Goal: Browse casually

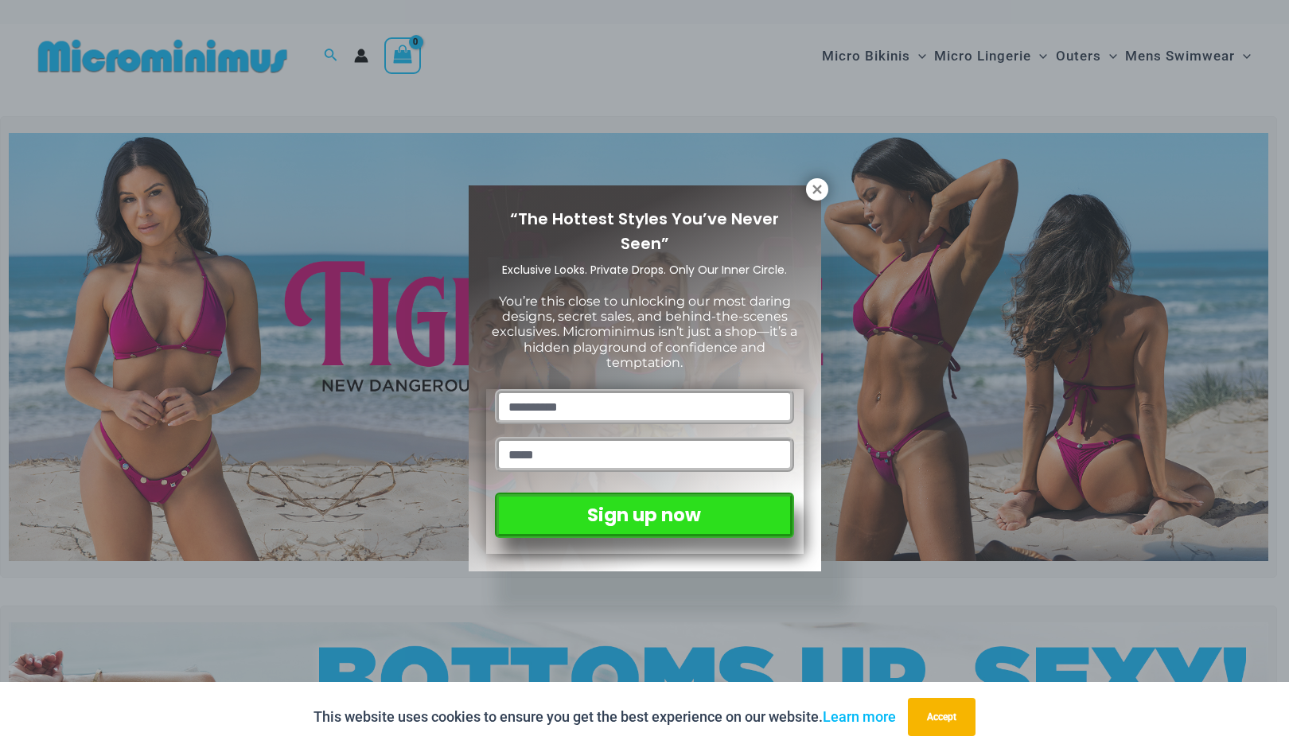
drag, startPoint x: 649, startPoint y: 211, endPoint x: 640, endPoint y: 306, distance: 96.0
click at [640, 306] on span "You’re this close to unlocking our most daring designs, secret sales, and behin…" at bounding box center [645, 332] width 306 height 76
click at [816, 194] on icon at bounding box center [817, 189] width 14 height 14
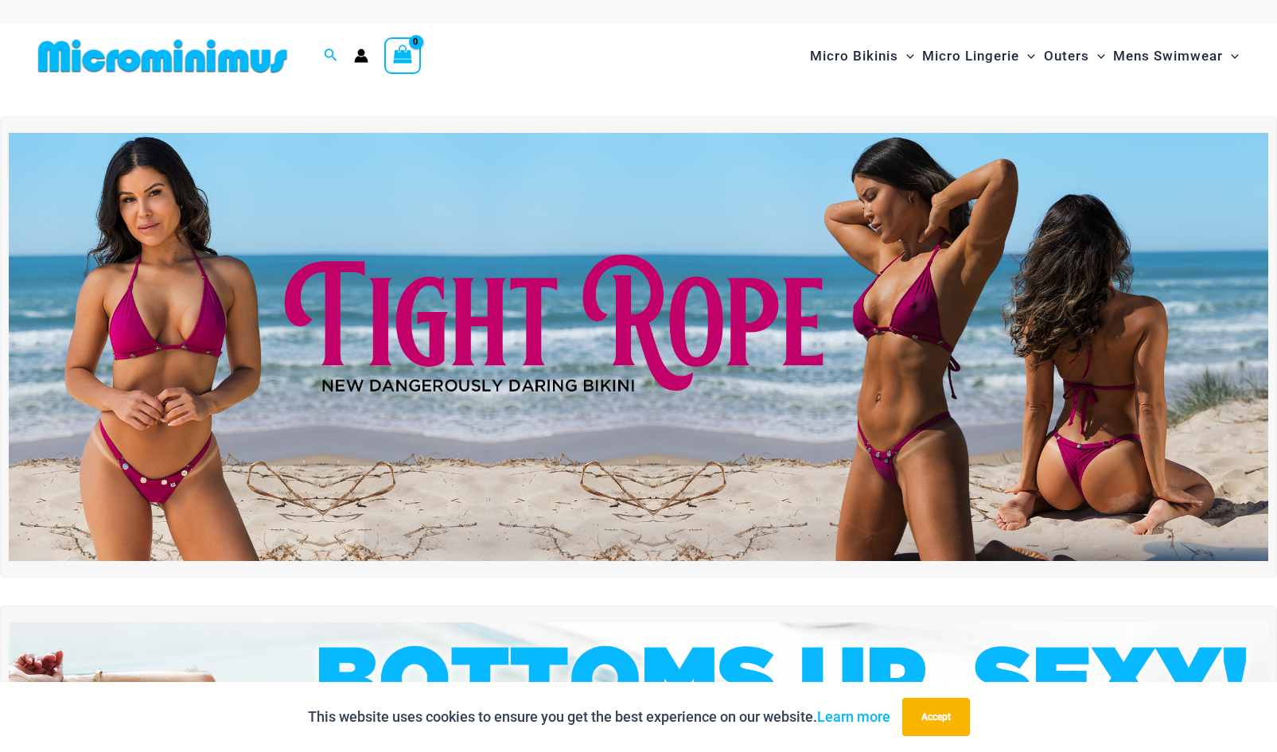
click at [851, 275] on img at bounding box center [639, 347] width 1260 height 428
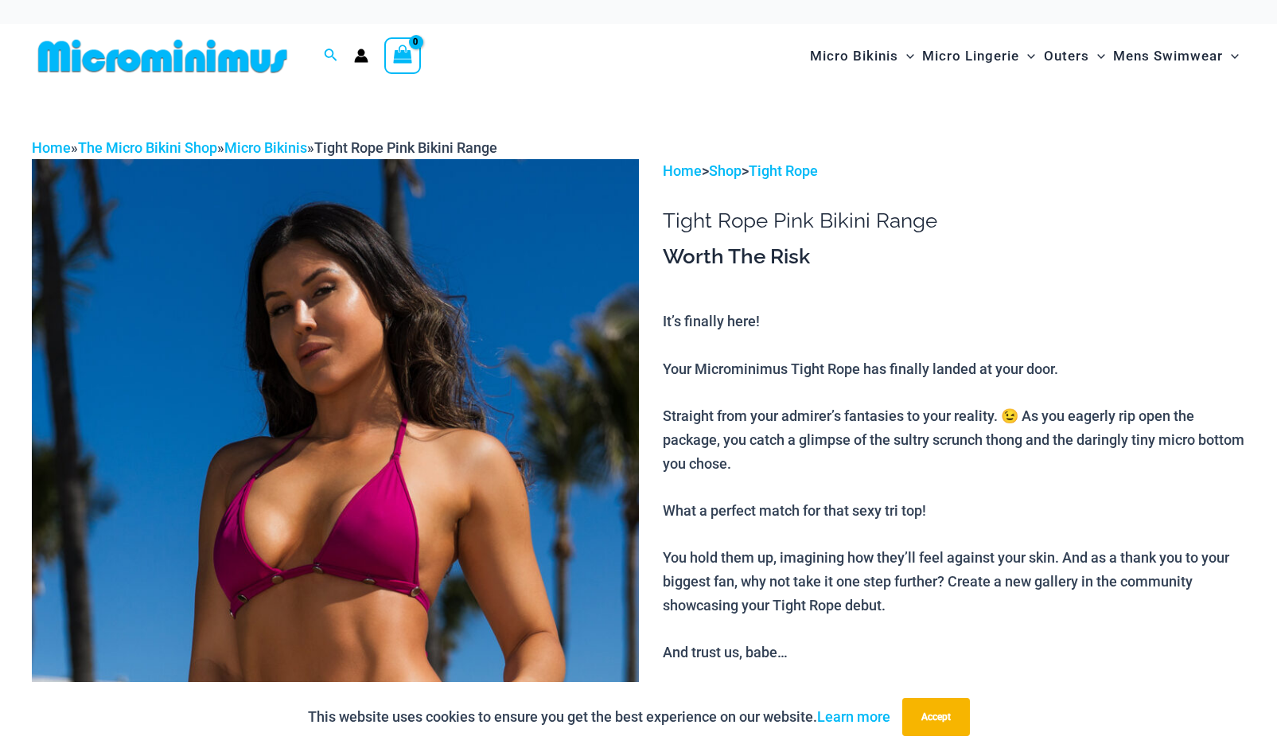
click at [180, 82] on div at bounding box center [170, 56] width 276 height 64
click at [180, 62] on img at bounding box center [163, 56] width 262 height 36
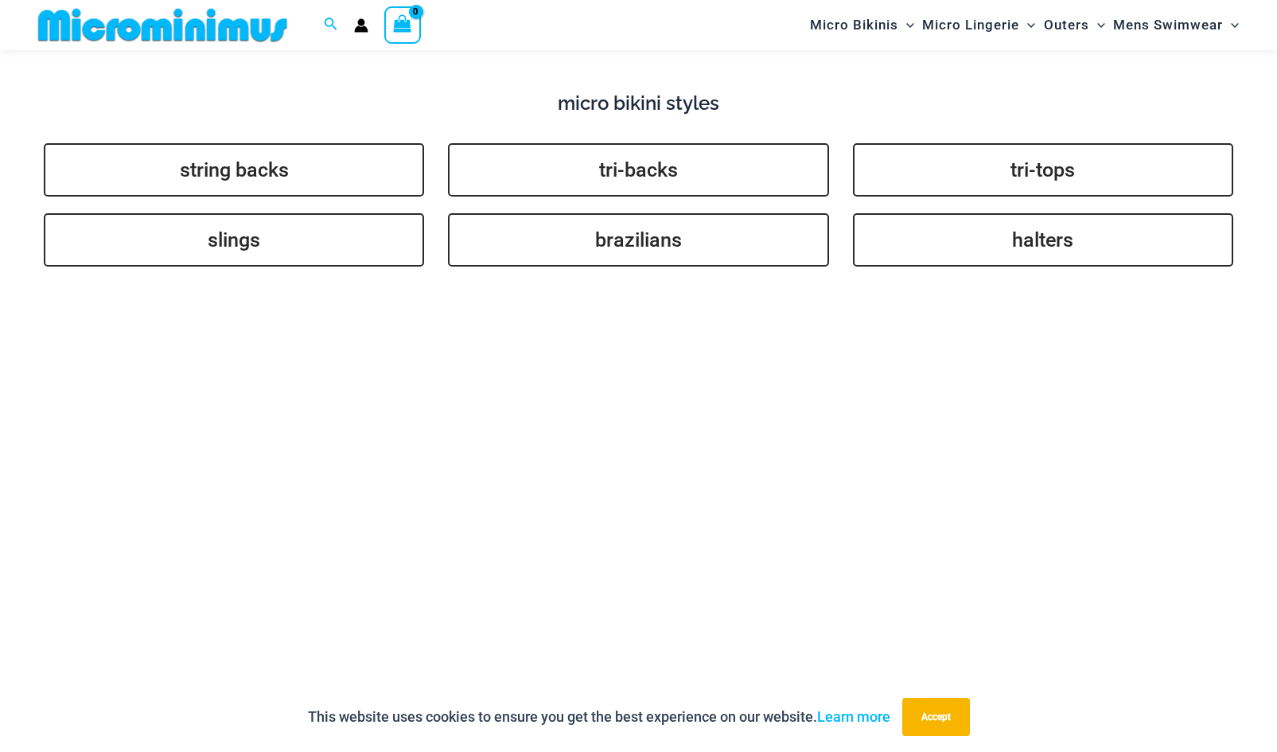
scroll to position [3884, 0]
